Goal: Task Accomplishment & Management: Complete application form

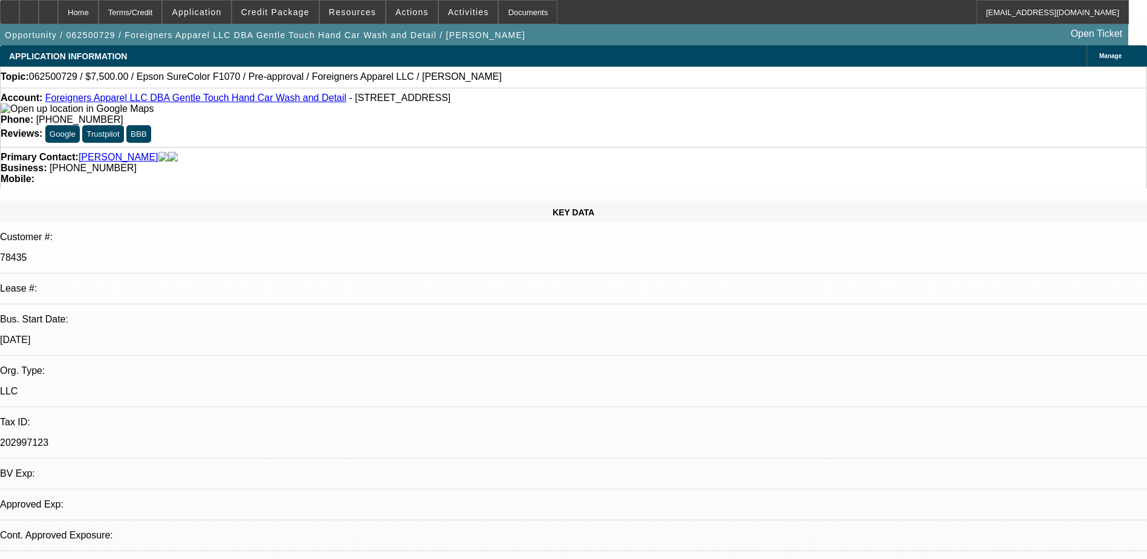
select select "0"
select select "2"
select select "0"
select select "1"
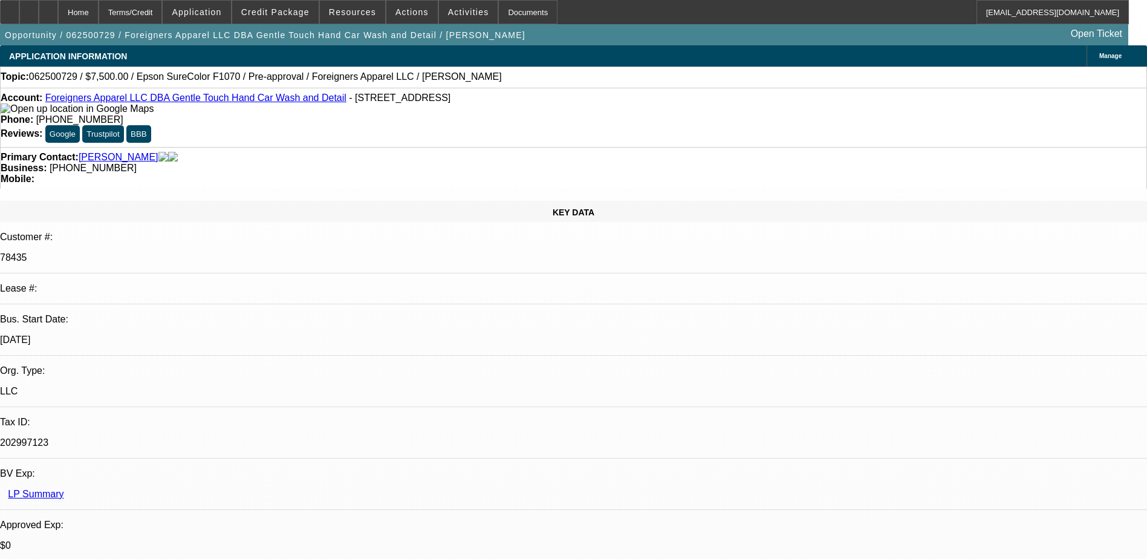
select select "6"
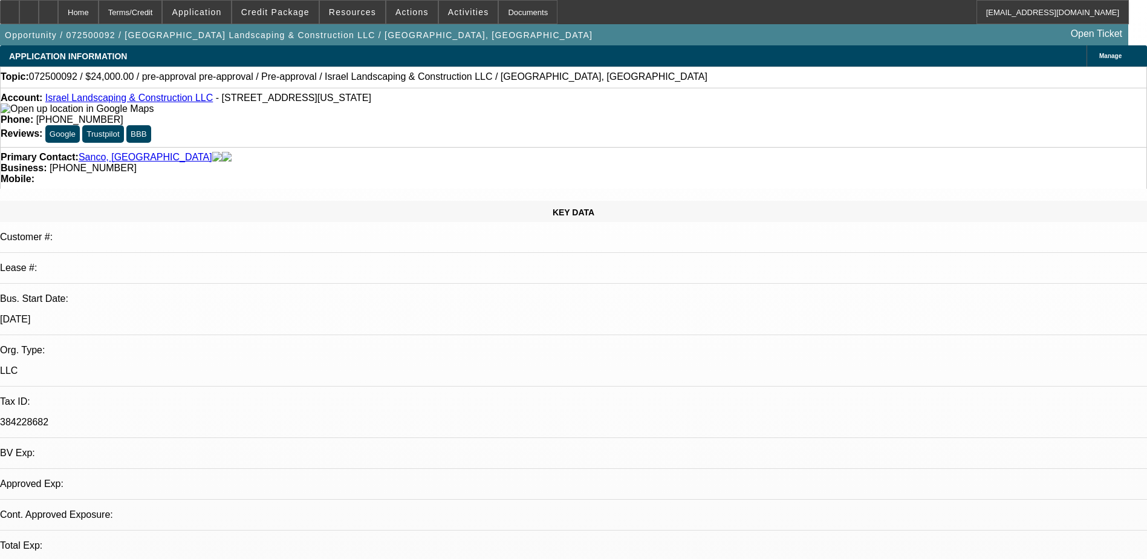
select select "0"
select select "6"
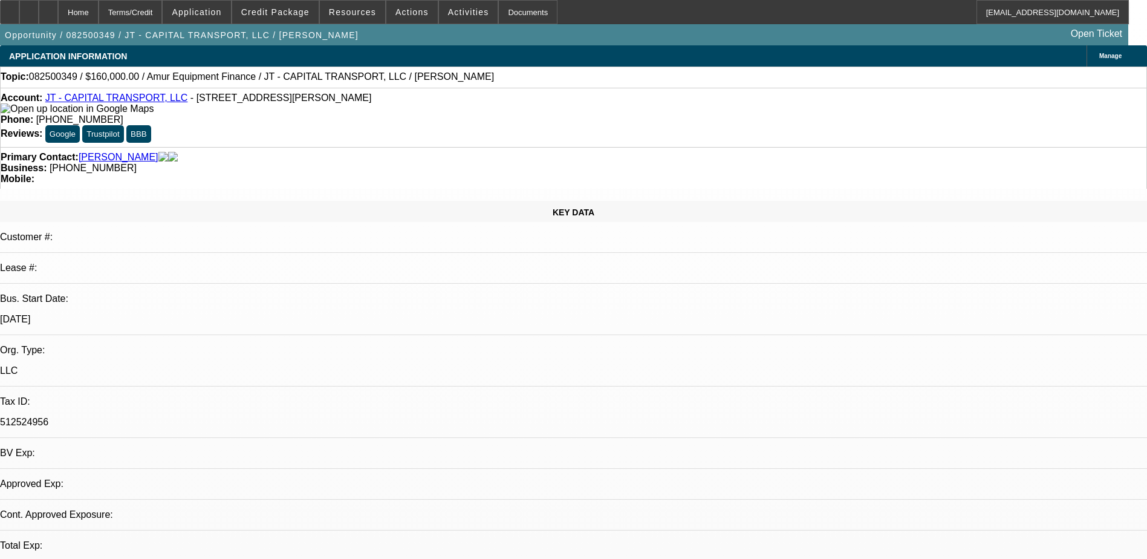
select select "0"
select select "2"
select select "0.1"
select select "1"
select select "2"
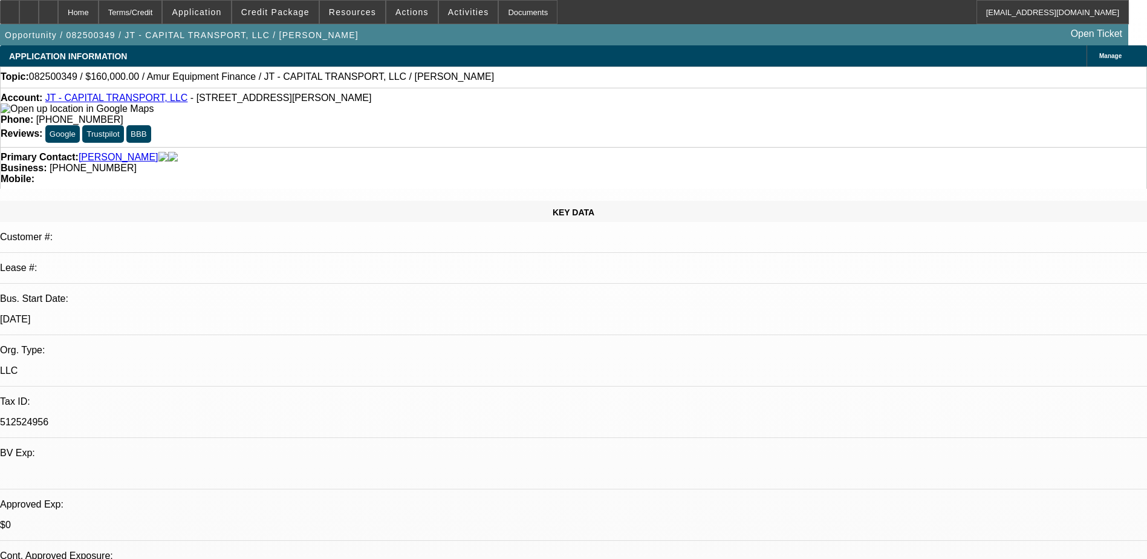
select select "4"
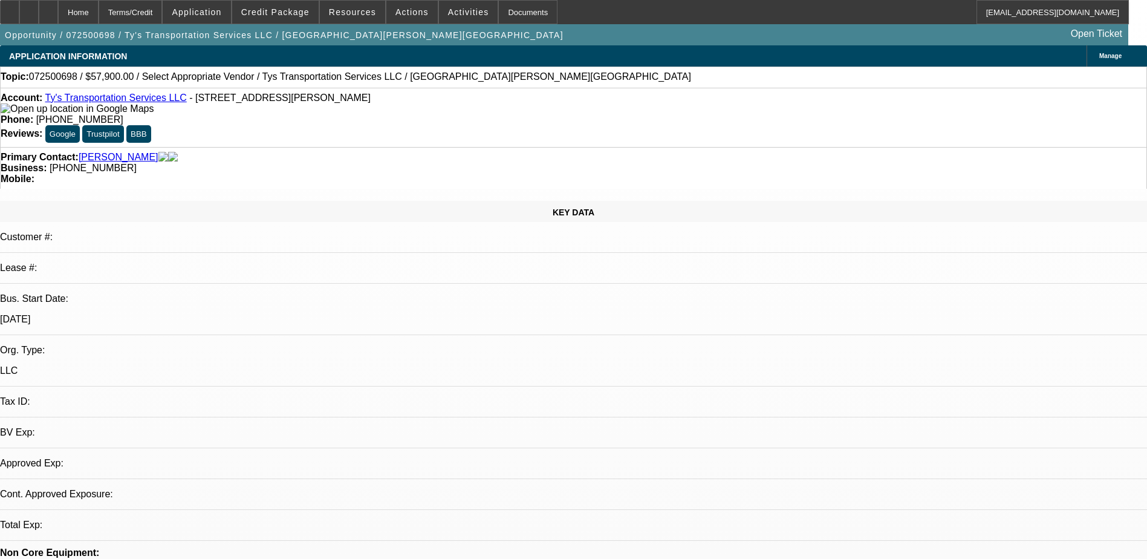
select select "0"
select select "2"
select select "0.1"
select select "1"
select select "2"
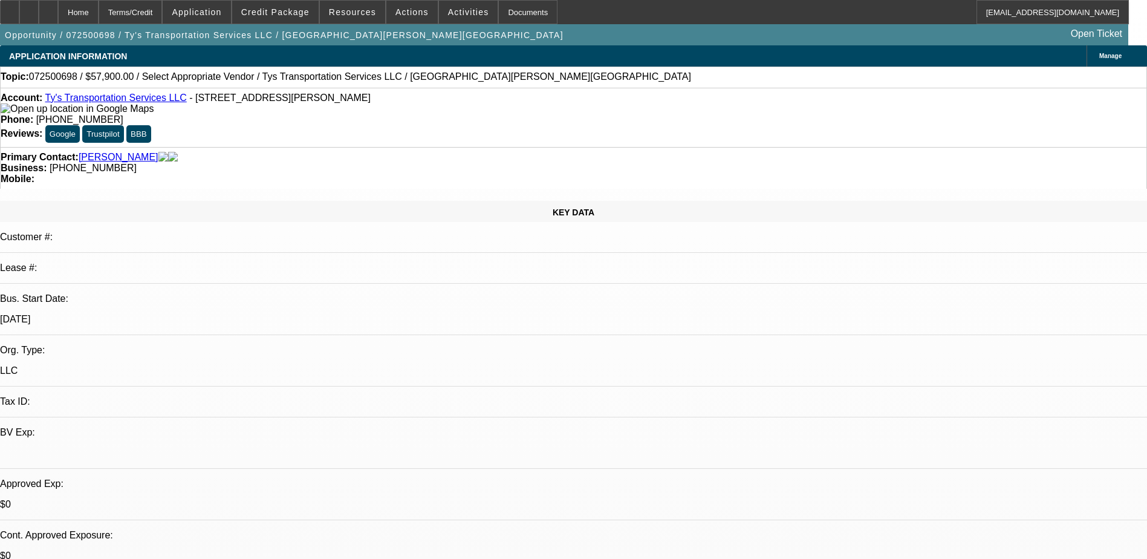
select select "4"
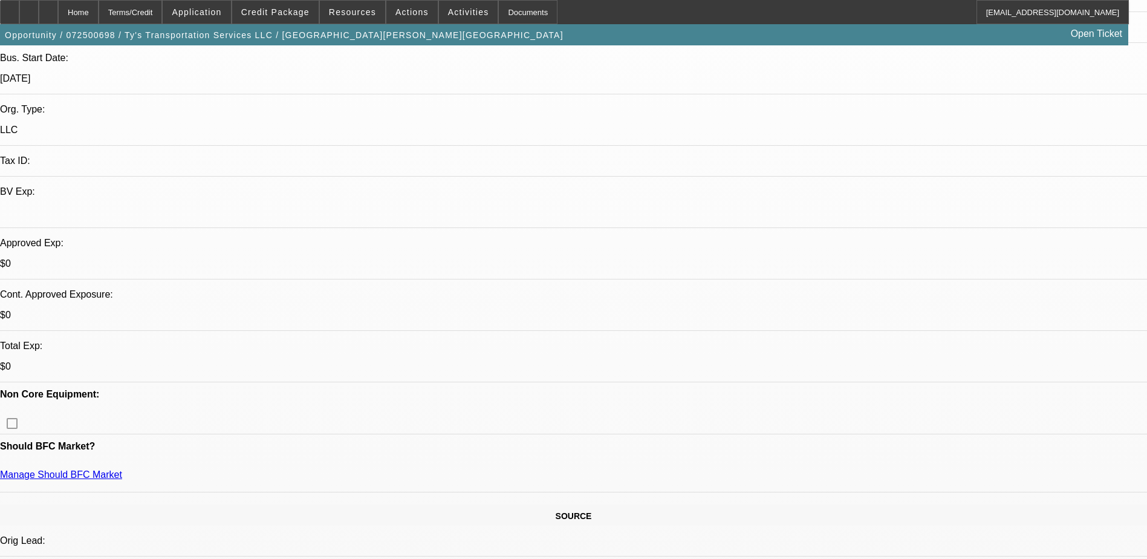
scroll to position [242, 0]
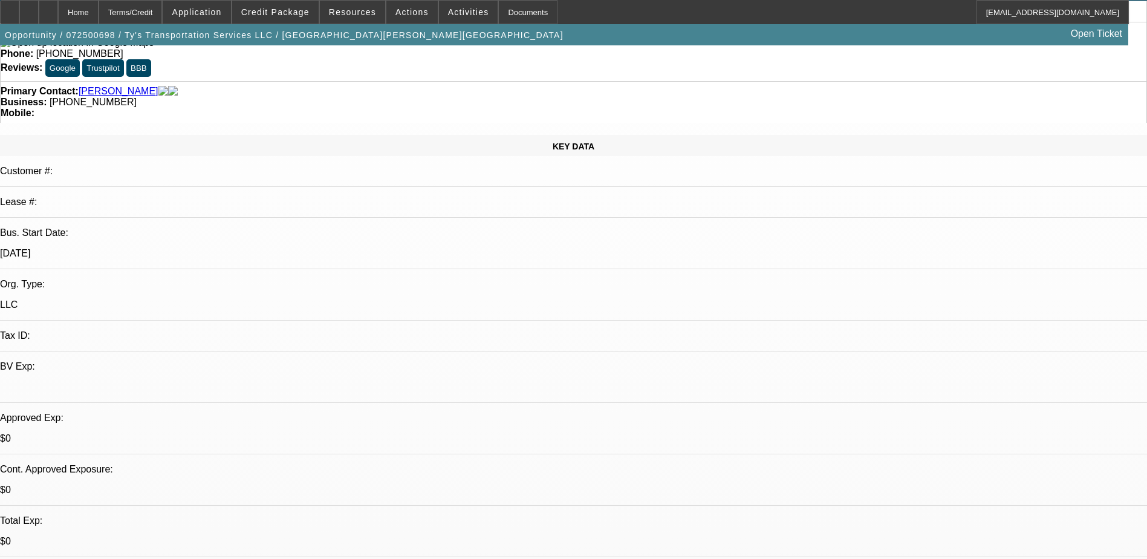
scroll to position [60, 0]
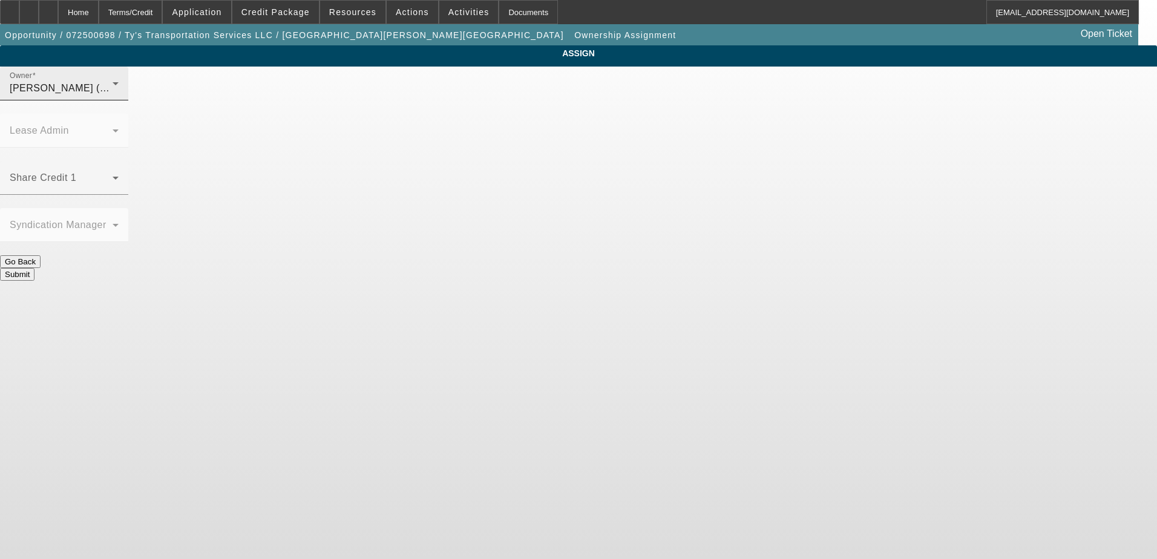
click at [113, 96] on div "Hernandez, Edgar (Lvl 2)" at bounding box center [61, 88] width 103 height 15
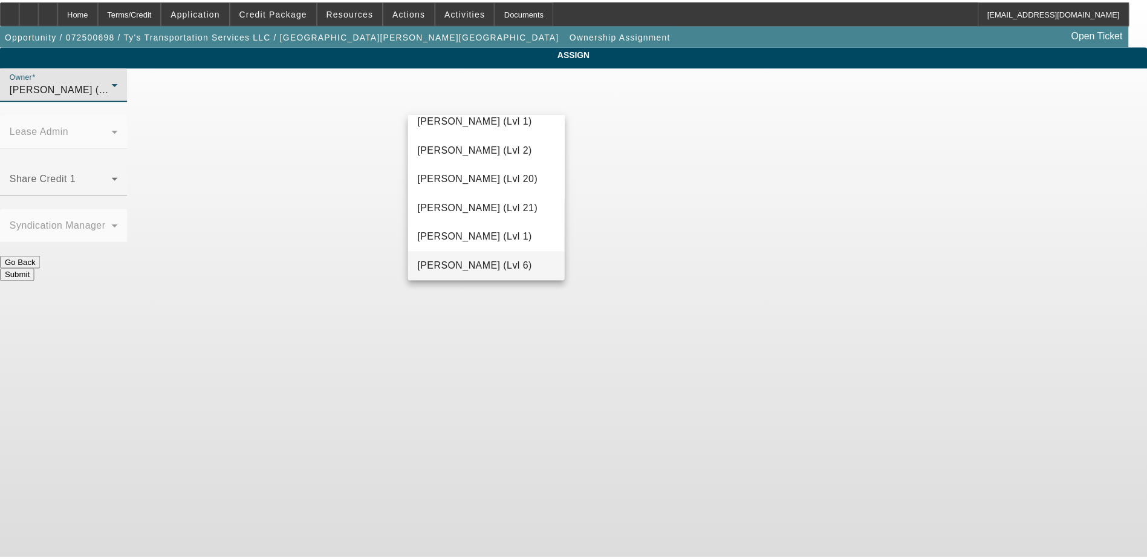
scroll to position [508, 0]
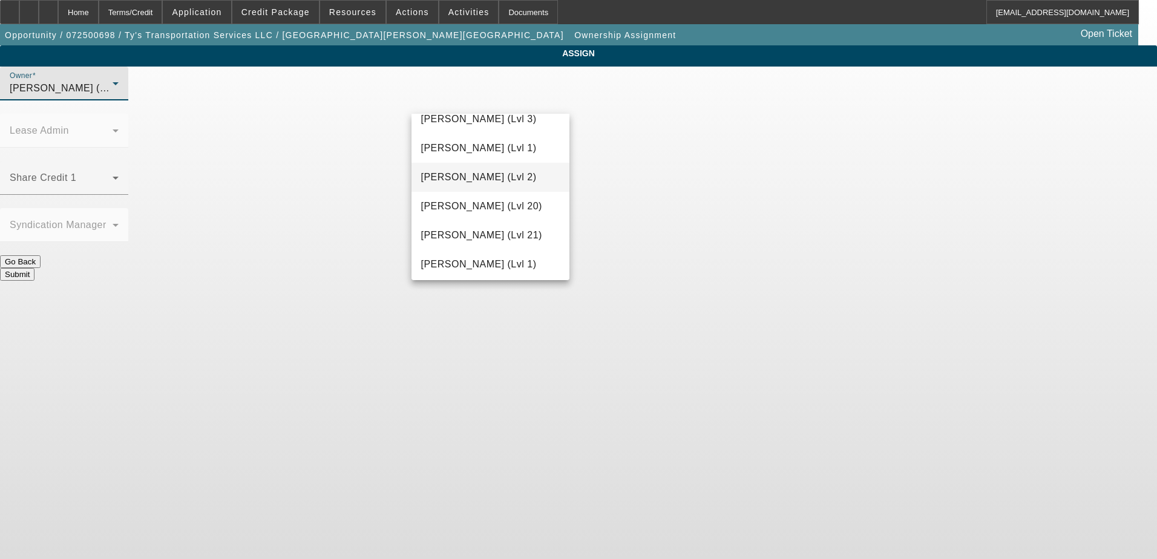
click at [508, 175] on span "Gaizutis, Lucas (Lvl 2)" at bounding box center [479, 177] width 116 height 15
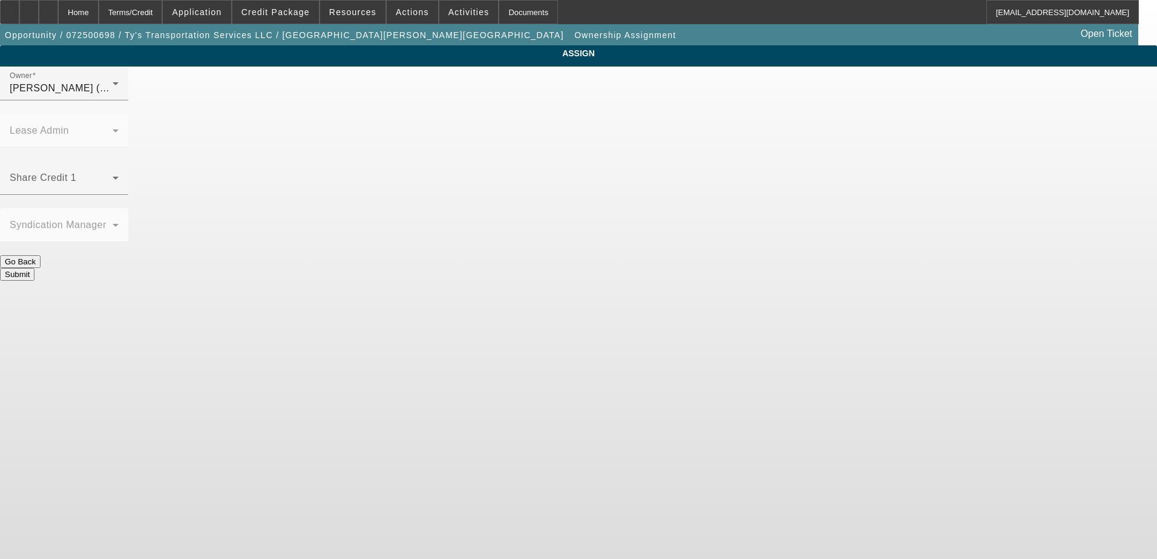
click at [366, 158] on div "ASSIGN Owner Gaizutis, Lucas (Lvl 2) Lease Admin Share Credit 1 Syndication Man…" at bounding box center [578, 162] width 1157 height 235
click at [34, 268] on button "Submit" at bounding box center [17, 274] width 34 height 13
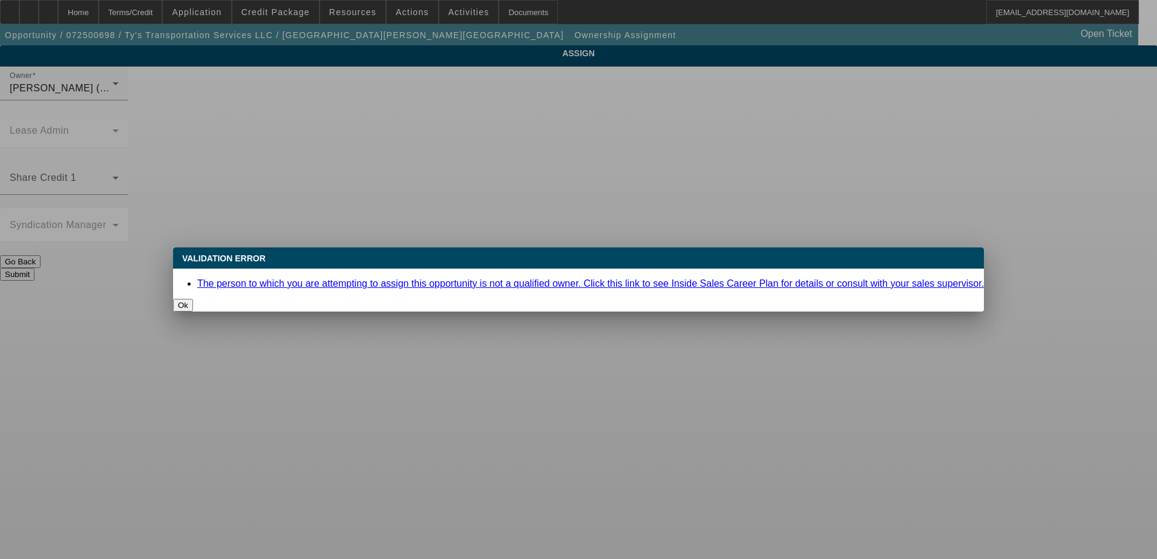
click at [193, 299] on button "Ok" at bounding box center [183, 305] width 20 height 13
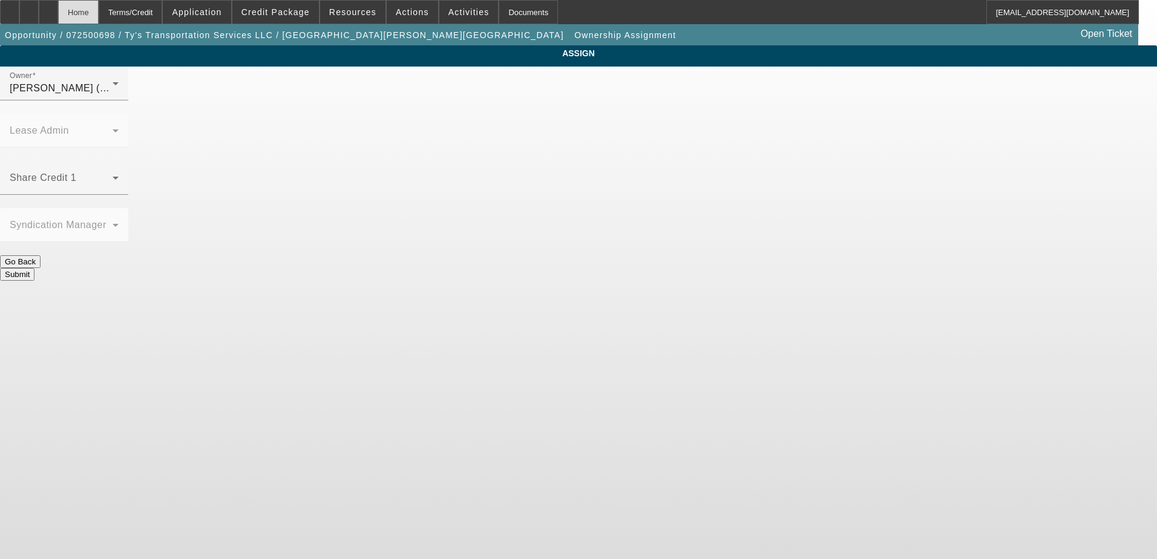
click at [99, 15] on div "Home" at bounding box center [78, 12] width 41 height 24
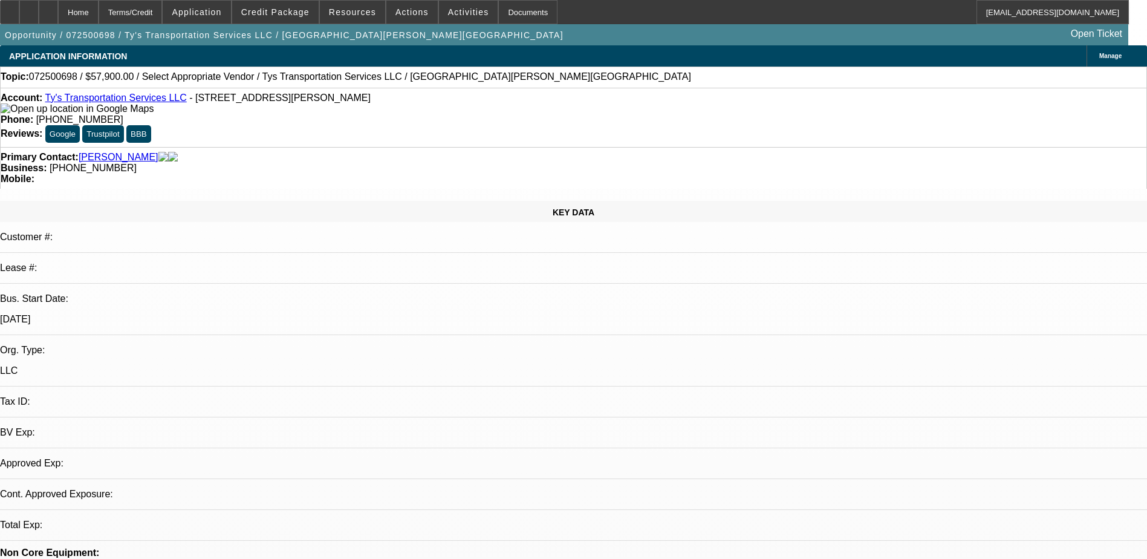
select select "0"
select select "2"
select select "0.1"
select select "4"
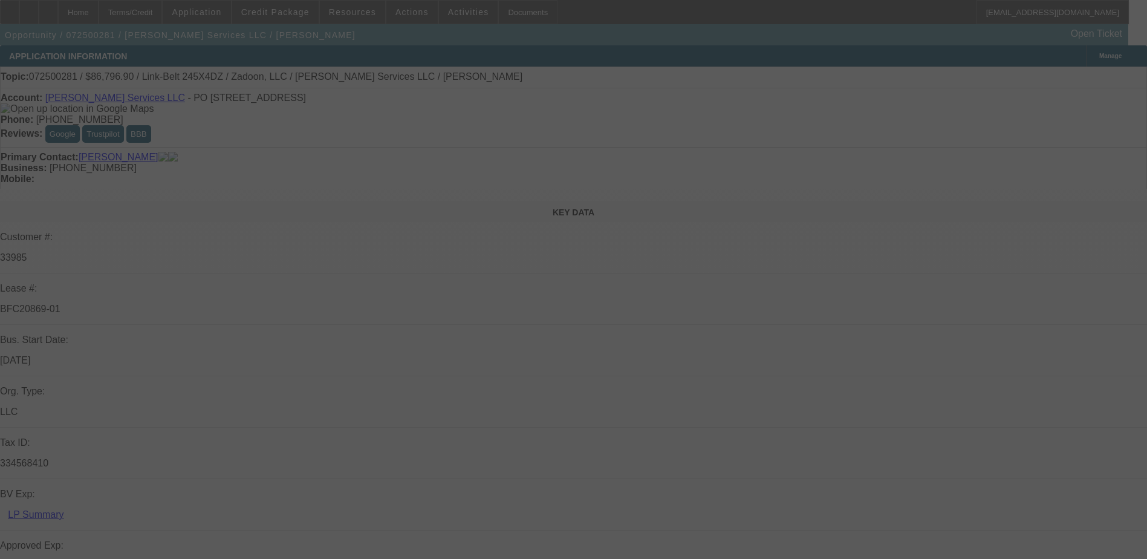
select select "0.1"
select select "0"
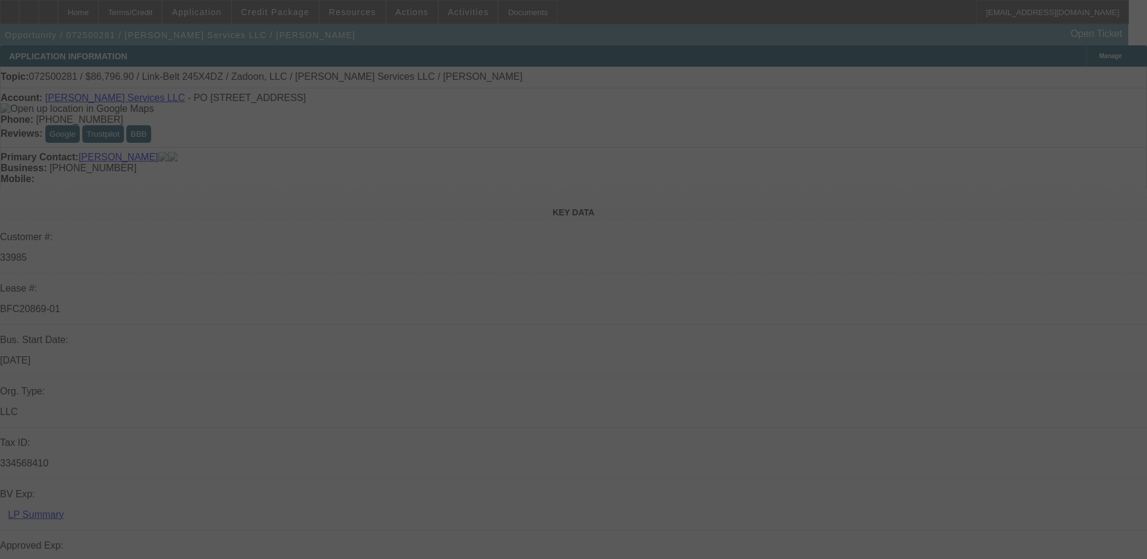
select select "0"
select select "0.1"
select select "0"
select select "0.1"
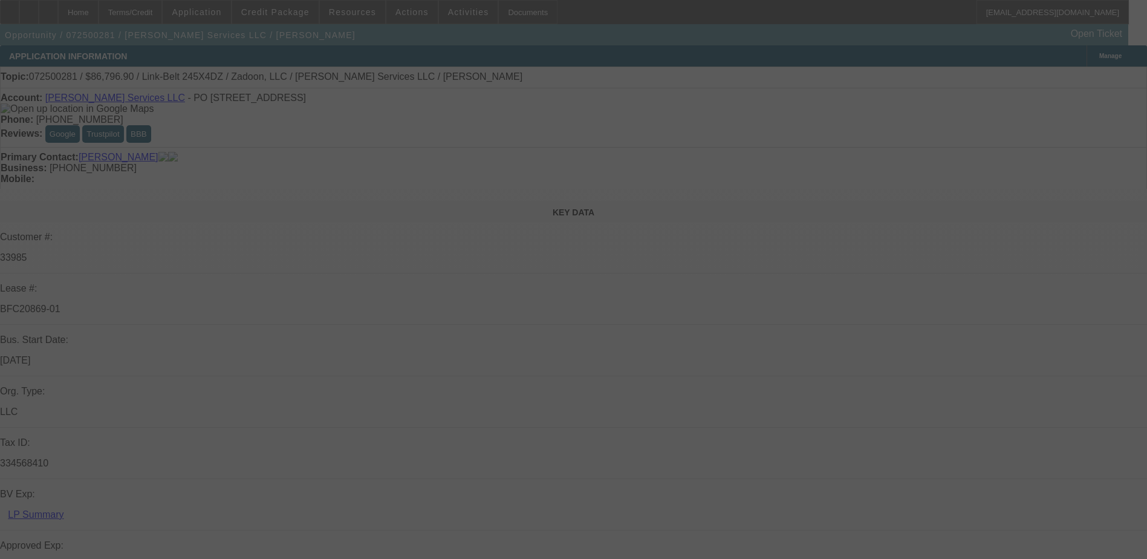
select select "0"
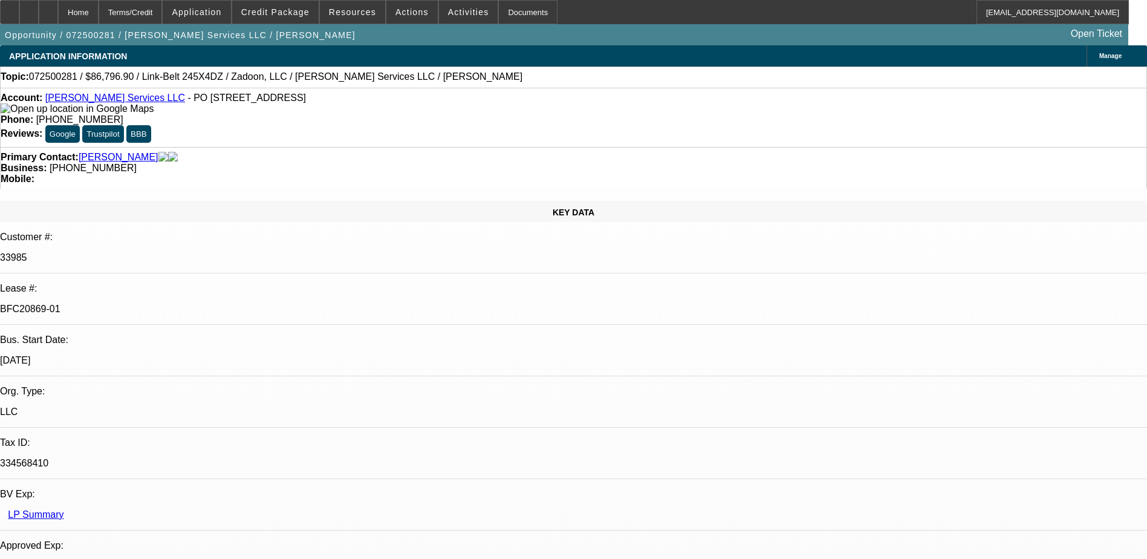
select select "1"
select select "2"
select select "6"
select select "1"
select select "2"
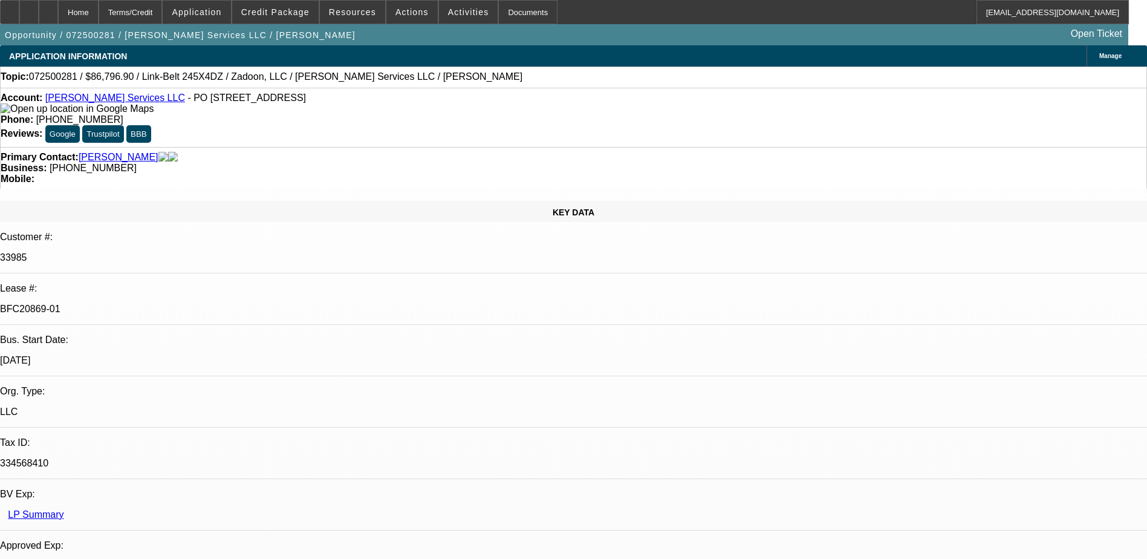
select select "6"
select select "1"
select select "6"
select select "1"
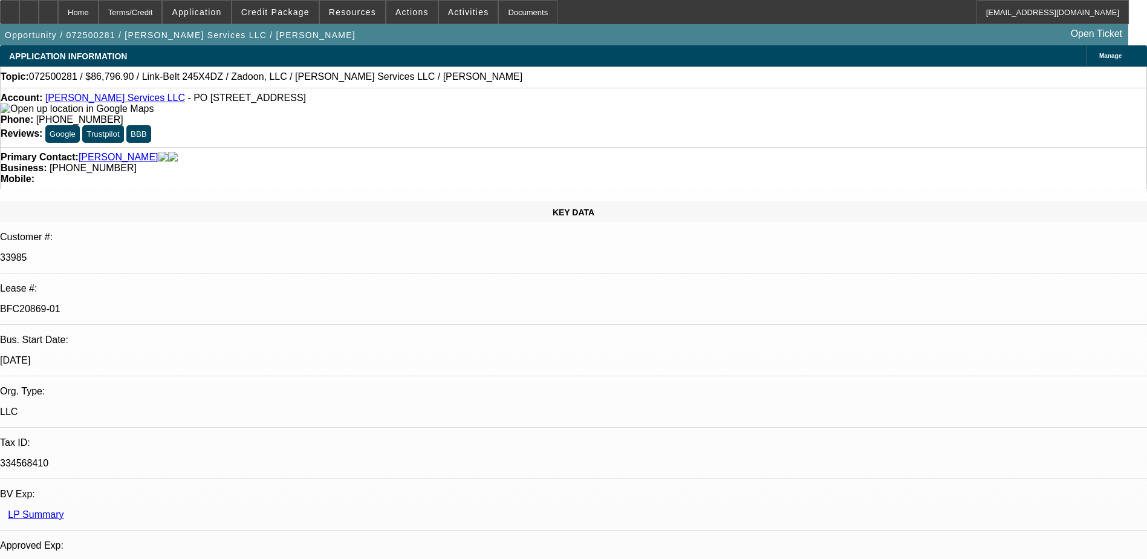
select select "1"
select select "6"
